Goal: Transaction & Acquisition: Purchase product/service

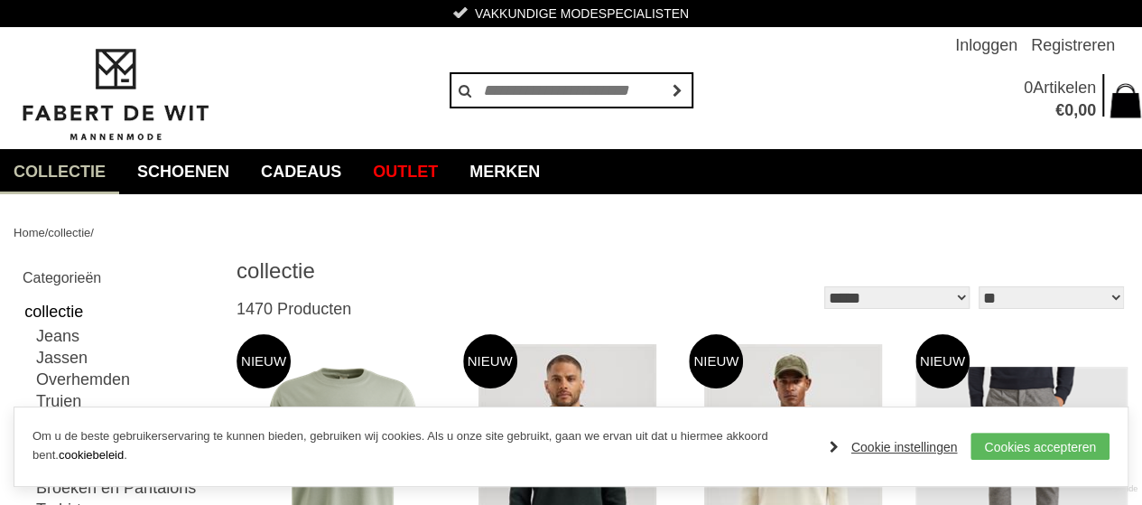
click at [879, 442] on link "Cookie instellingen" at bounding box center [894, 446] width 128 height 27
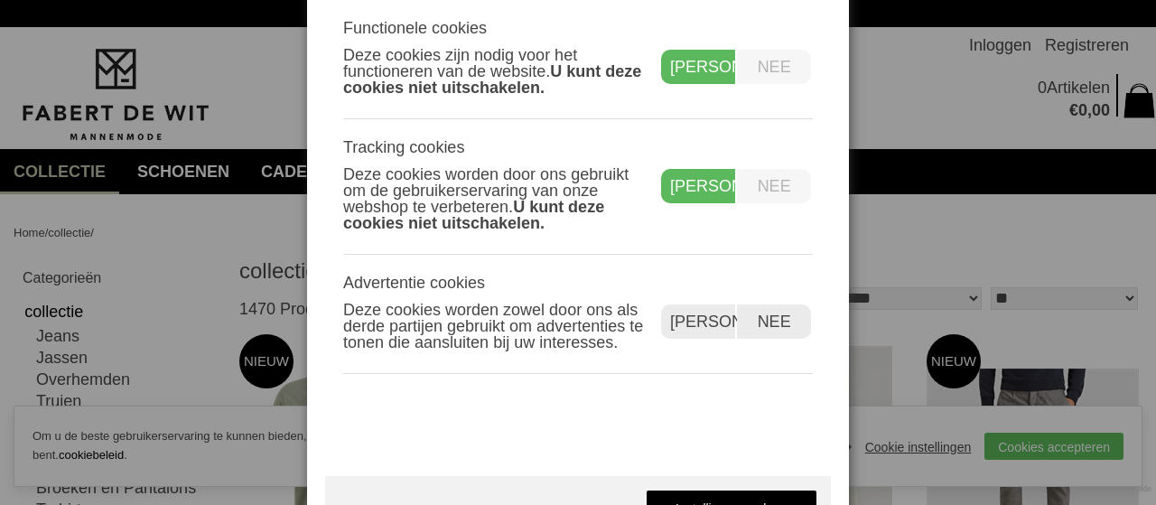
click at [778, 187] on label "Nee" at bounding box center [774, 186] width 74 height 34
click at [786, 335] on label "Nee" at bounding box center [774, 321] width 74 height 34
click at [785, 499] on link "Instellingen opslaan" at bounding box center [732, 507] width 172 height 36
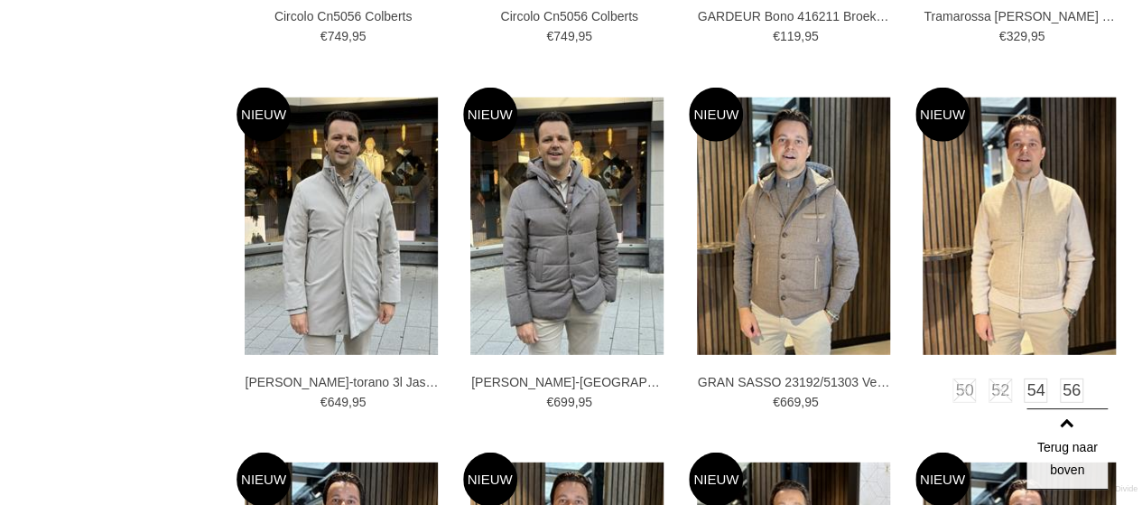
scroll to position [2799, 0]
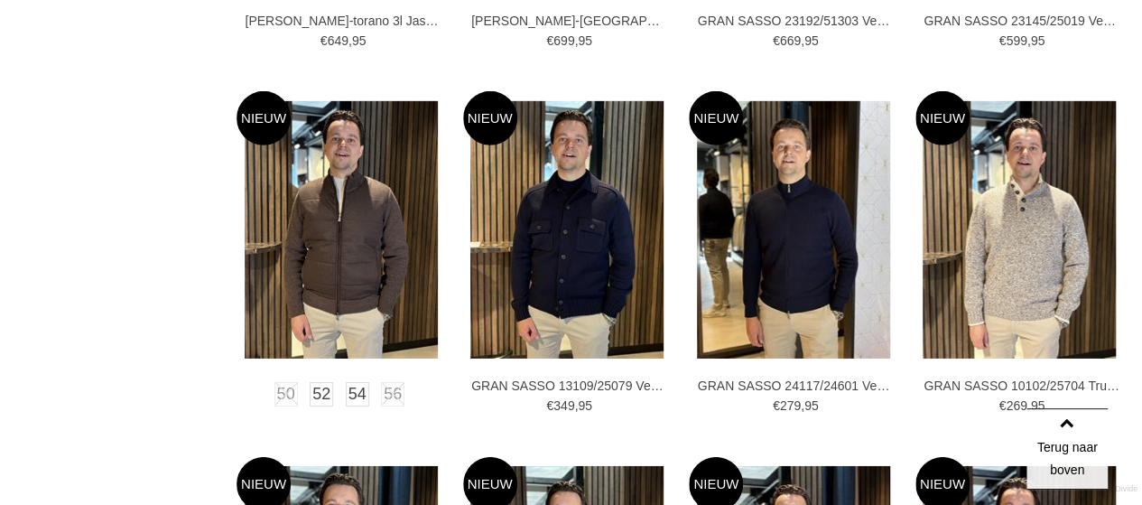
click at [346, 261] on img at bounding box center [341, 229] width 193 height 257
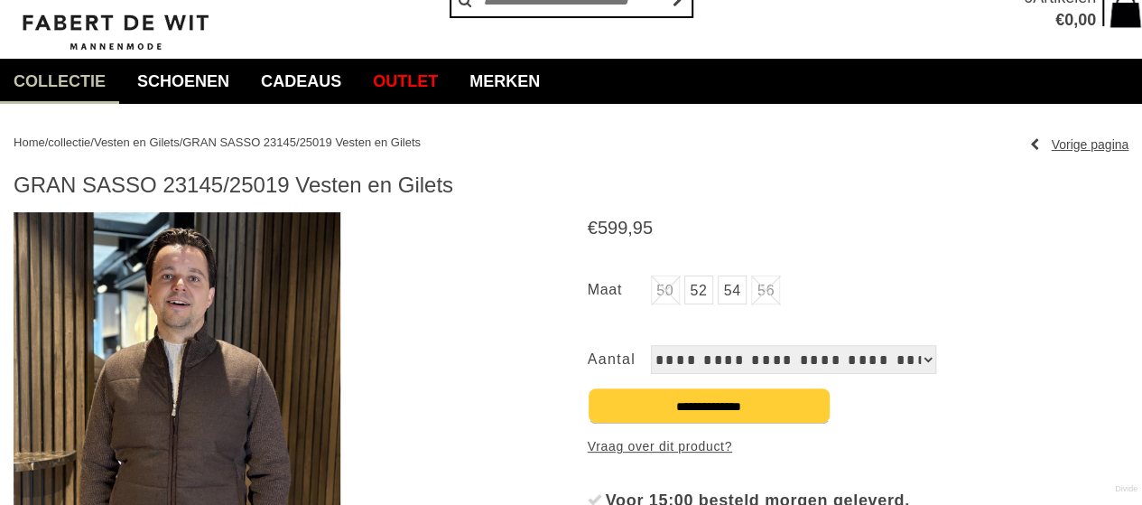
scroll to position [271, 0]
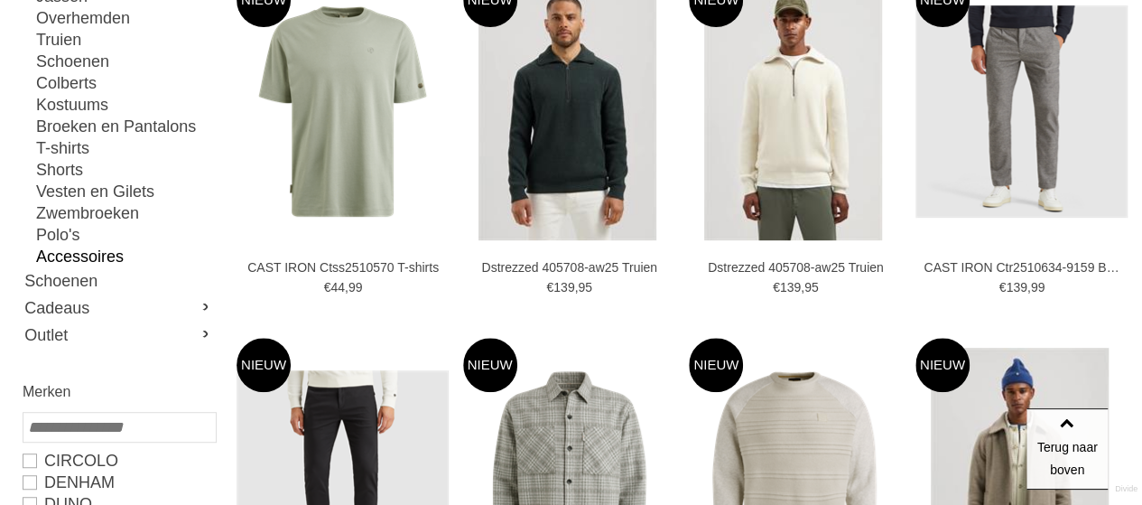
scroll to position [271, 0]
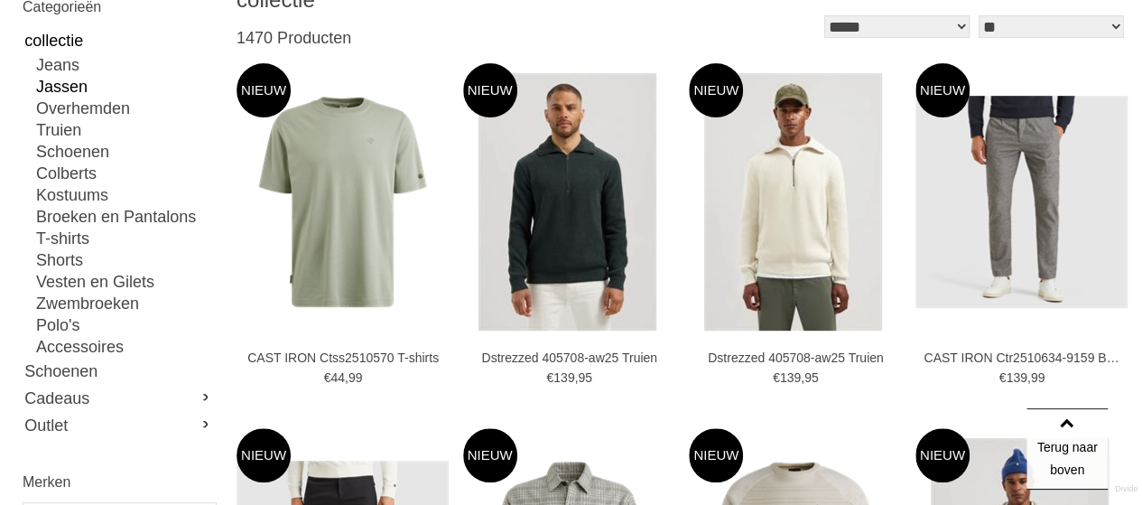
click at [66, 89] on link "Jassen" at bounding box center [125, 87] width 179 height 22
type input "**"
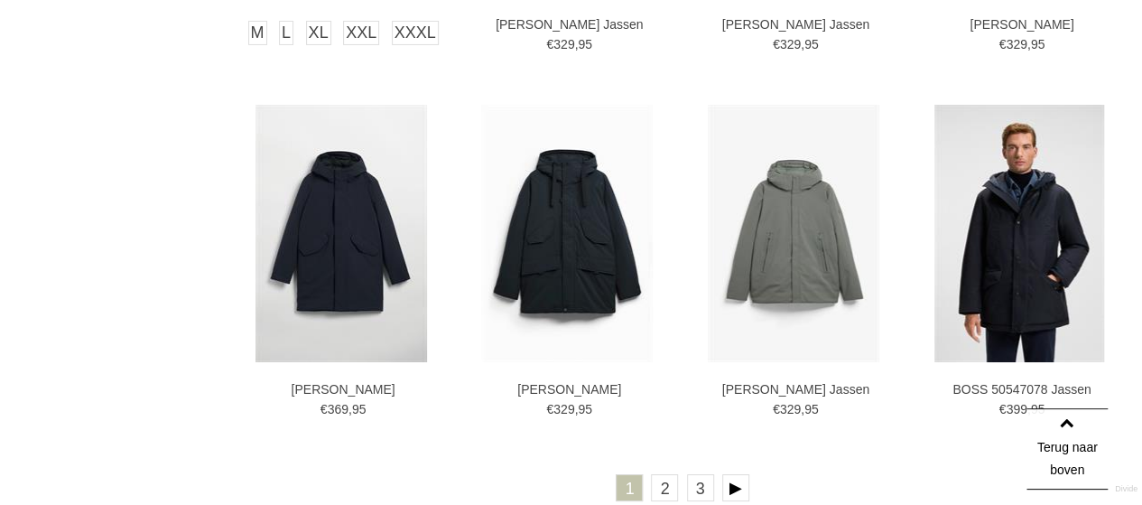
scroll to position [3251, 0]
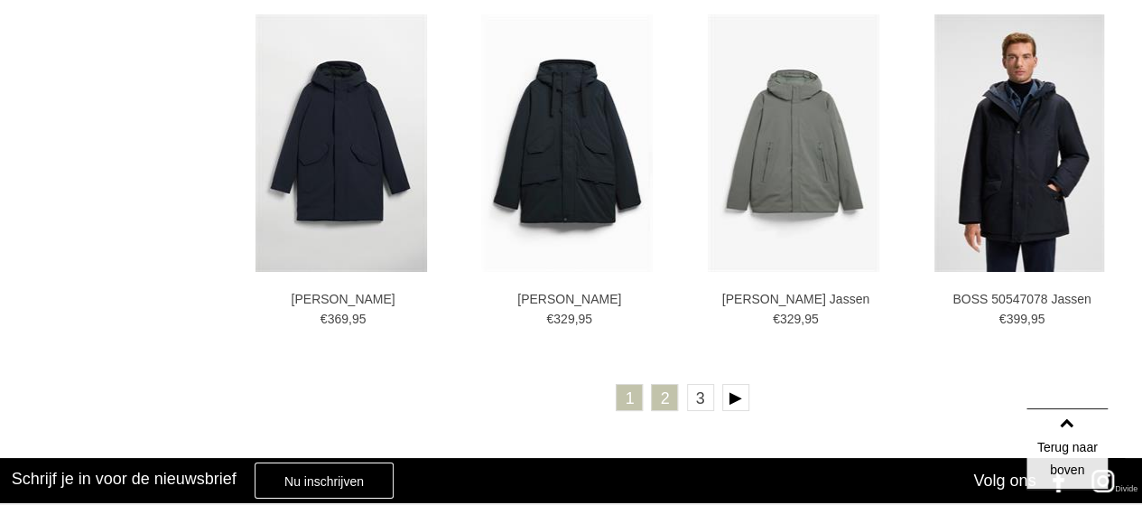
click at [665, 394] on link "2" at bounding box center [664, 397] width 27 height 27
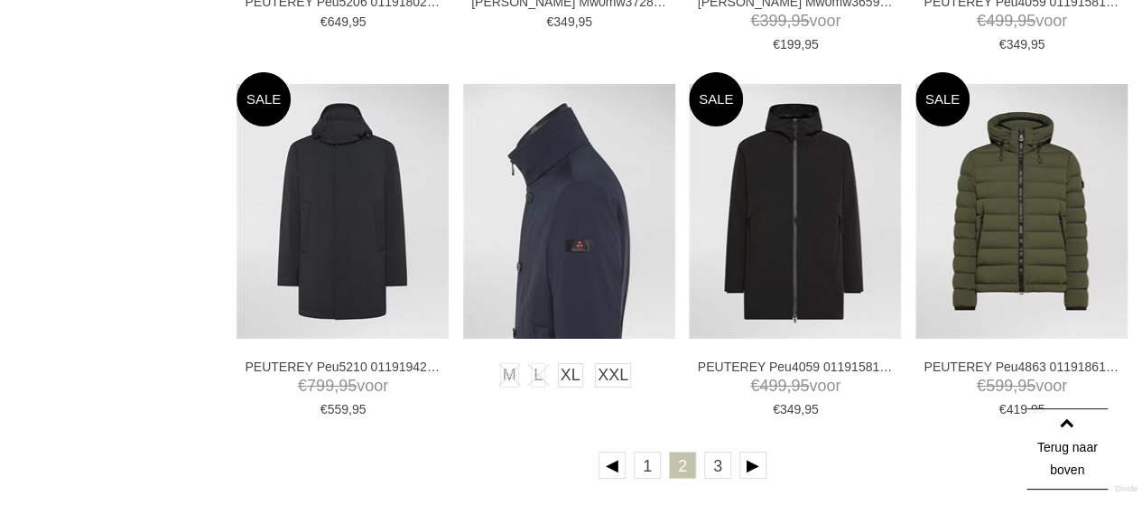
scroll to position [3251, 0]
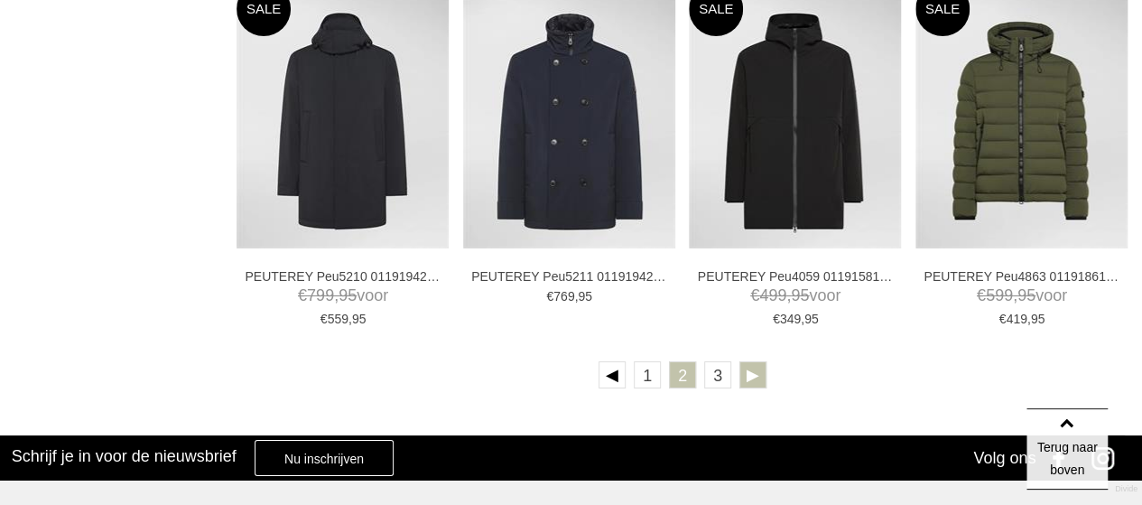
click at [751, 386] on link at bounding box center [753, 374] width 27 height 27
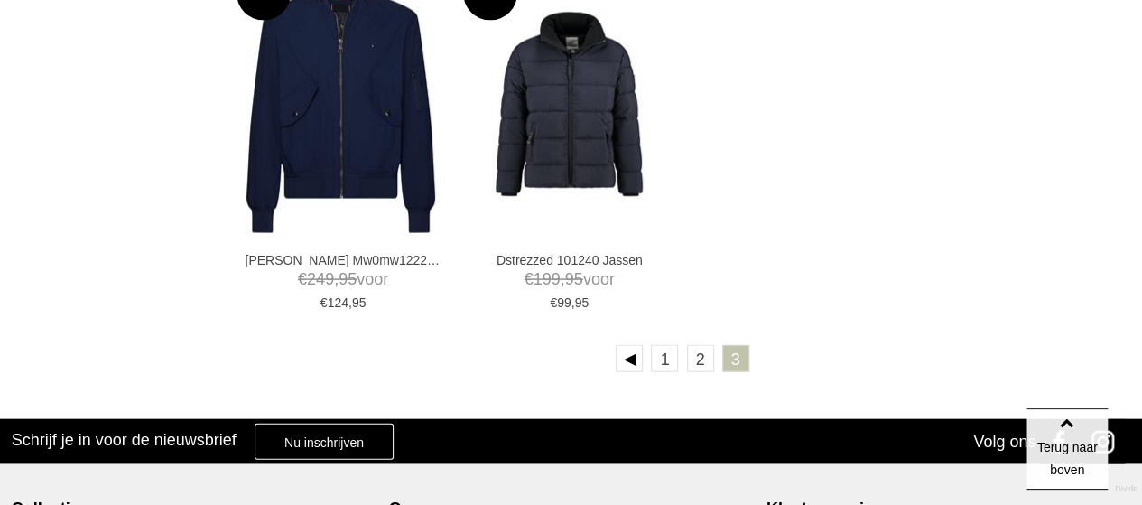
scroll to position [1716, 0]
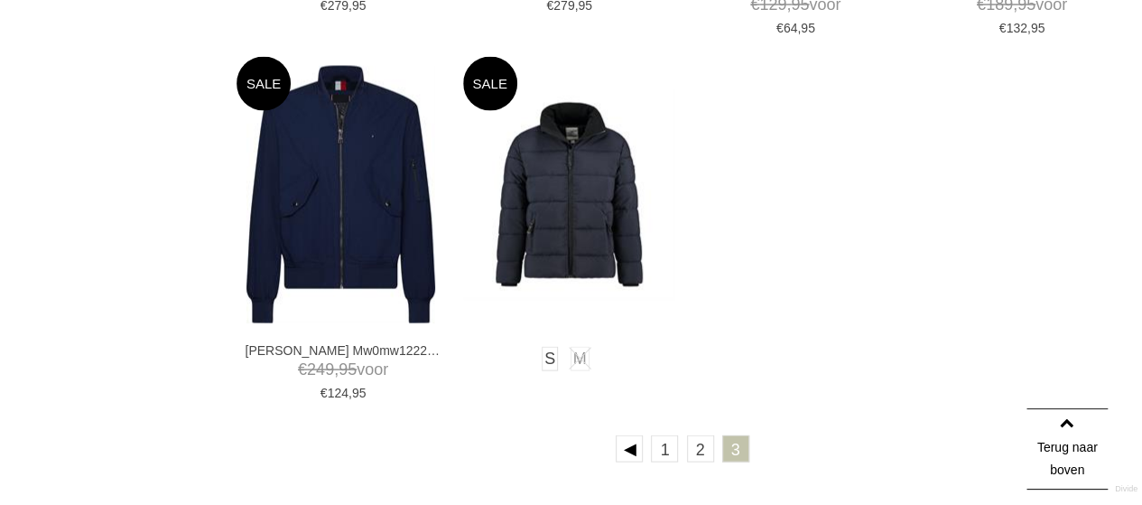
click at [585, 206] on img at bounding box center [569, 194] width 212 height 212
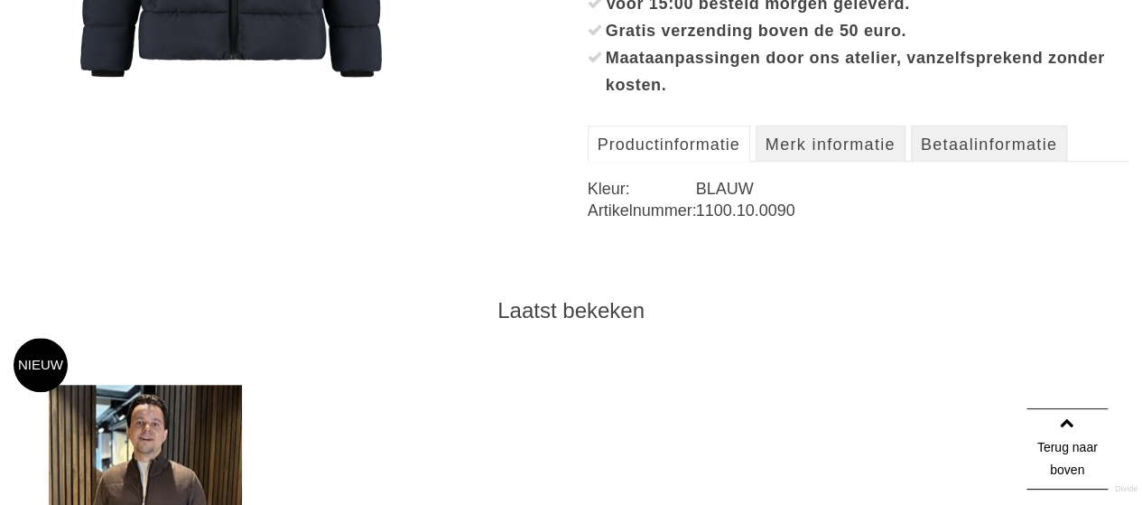
scroll to position [903, 0]
